Goal: Task Accomplishment & Management: Manage account settings

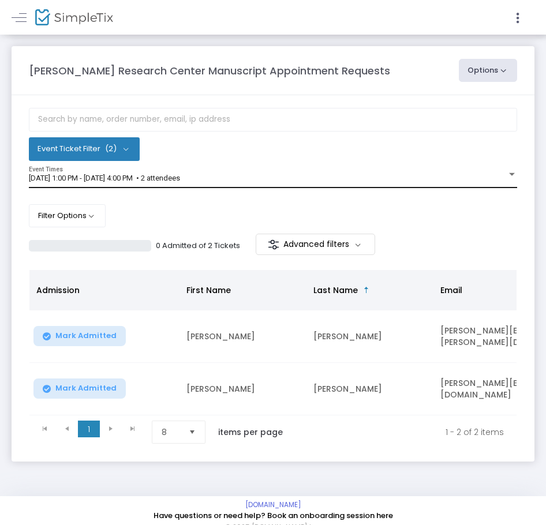
click at [193, 173] on div "[DATE] 1:00 PM - [DATE] 4:00 PM • 2 attendees Event Times" at bounding box center [273, 178] width 488 height 22
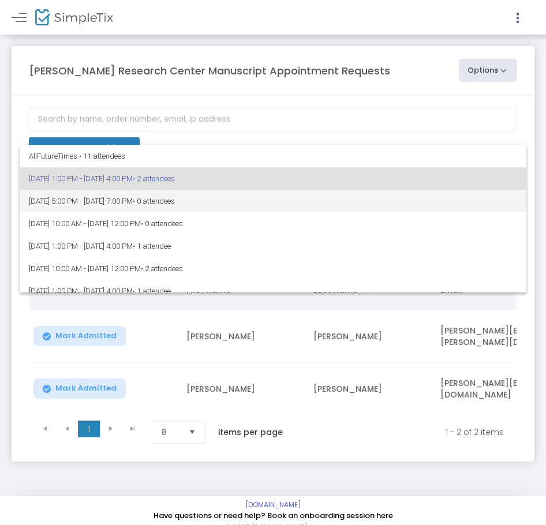
click at [175, 202] on span "• 0 attendees" at bounding box center [154, 201] width 42 height 9
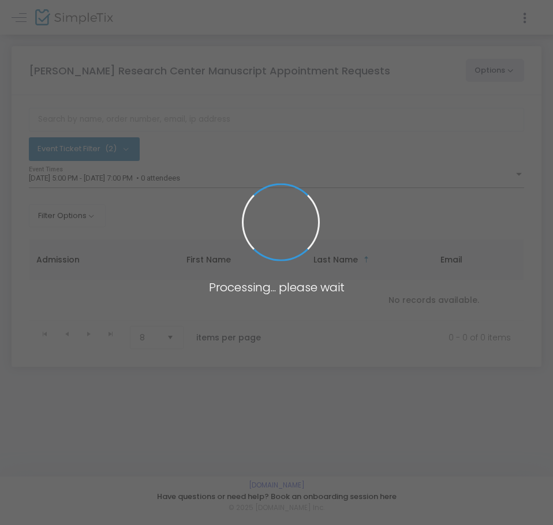
click at [175, 178] on body "Processing... please wait Box Office Sell Tickets Bookings Sell Season Pass Ven…" at bounding box center [276, 262] width 553 height 525
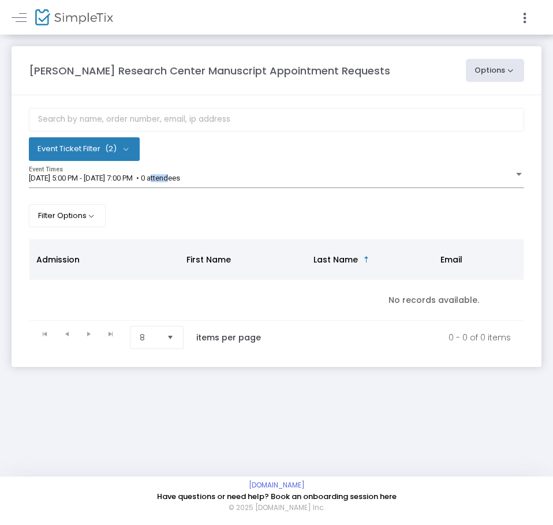
click at [175, 178] on span "[DATE] 5:00 PM - [DATE] 7:00 PM • 0 attendees" at bounding box center [104, 178] width 151 height 9
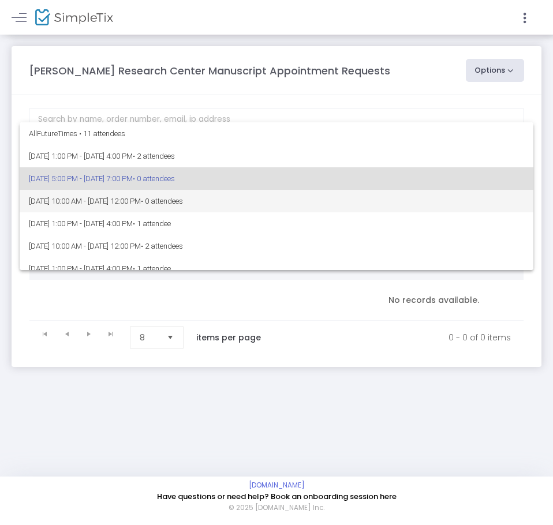
click at [188, 201] on span "[DATE] 10:00 AM - [DATE] 12:00 PM • 0 attendees" at bounding box center [276, 201] width 495 height 23
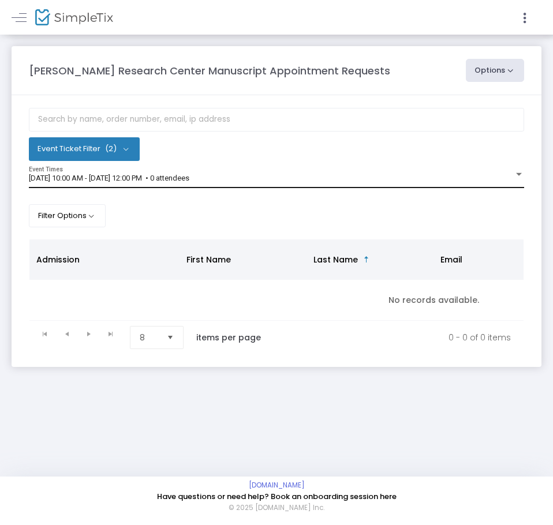
click at [192, 184] on div "[DATE] 10:00 AM - [DATE] 12:00 PM • 0 attendees Event Times" at bounding box center [276, 178] width 495 height 22
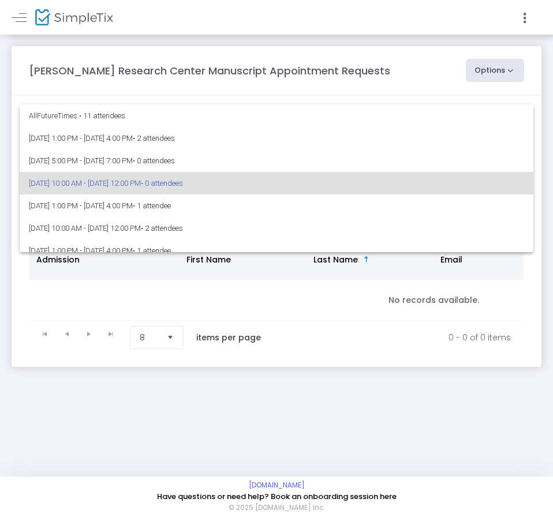
scroll to position [5, 0]
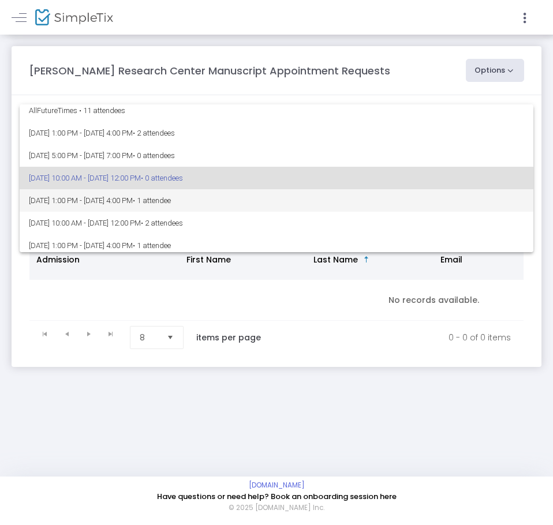
click at [171, 204] on span "• 1 attendee" at bounding box center [152, 200] width 38 height 9
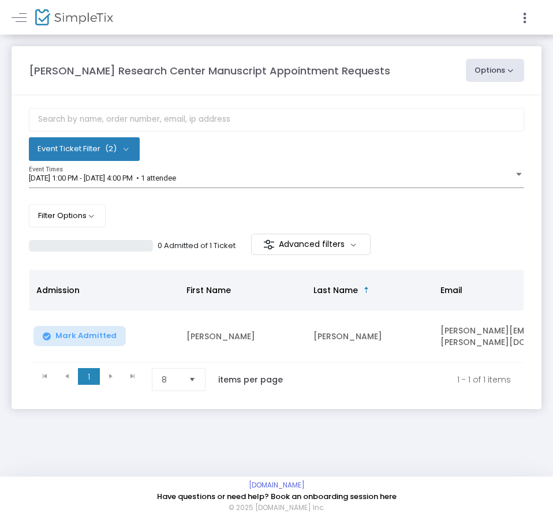
click at [200, 180] on body "Processing... please wait Box Office Sell Tickets Bookings Sell Season Pass Ven…" at bounding box center [276, 262] width 553 height 525
click at [176, 180] on span "[DATE] 1:00 PM - [DATE] 4:00 PM • 1 attendee" at bounding box center [102, 178] width 147 height 9
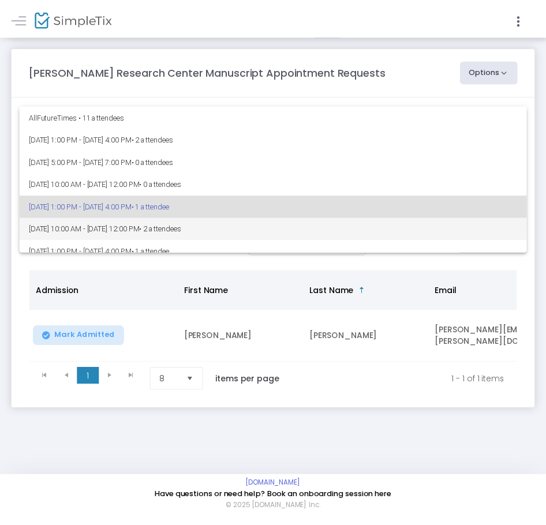
scroll to position [28, 0]
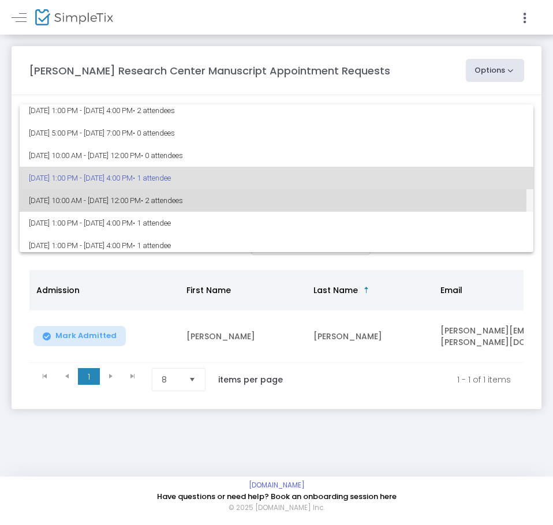
click at [183, 200] on span "• 2 attendees" at bounding box center [162, 200] width 42 height 9
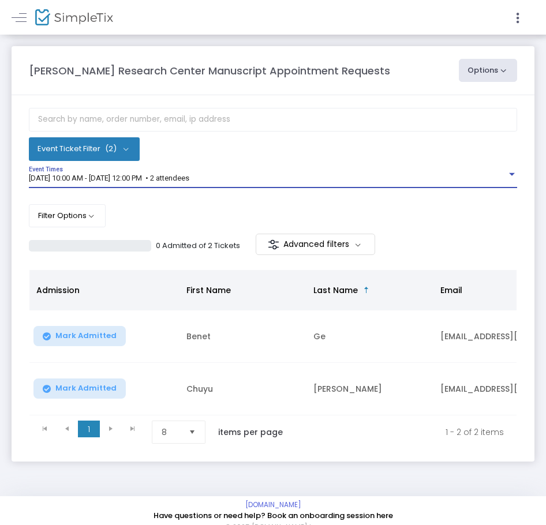
click at [203, 183] on div "[DATE] 10:00 AM - [DATE] 12:00 PM • 2 attendees Event Times" at bounding box center [273, 178] width 488 height 22
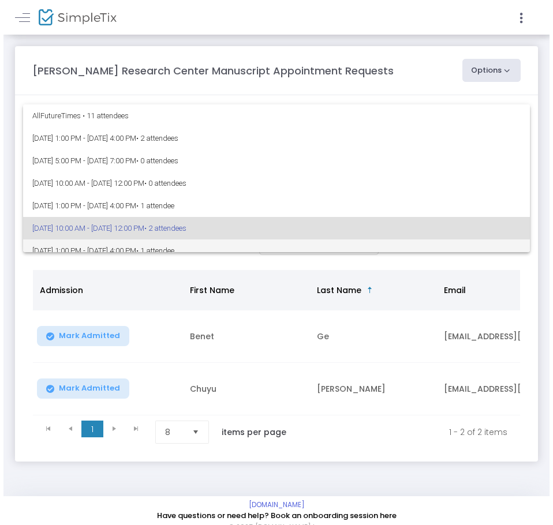
scroll to position [50, 0]
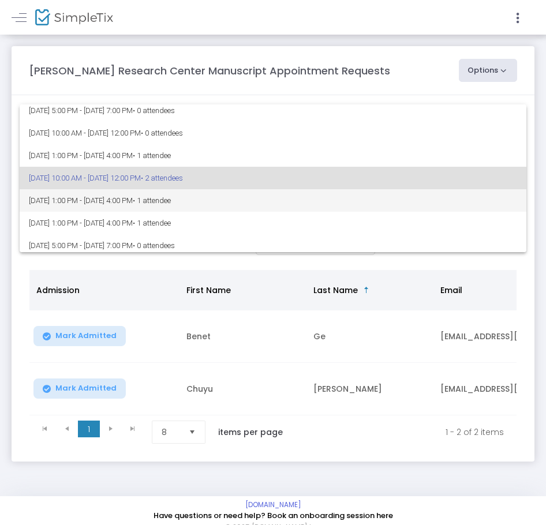
click at [171, 204] on span "• 1 attendee" at bounding box center [152, 200] width 38 height 9
